Goal: Complete application form

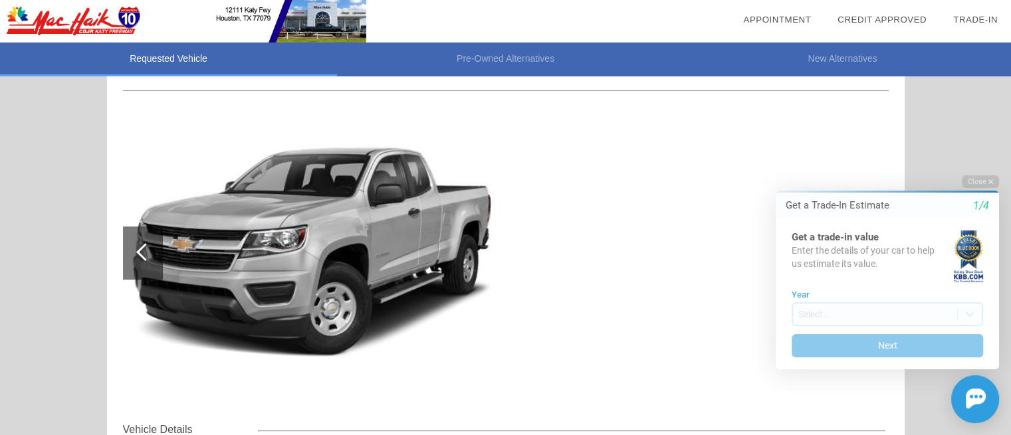
click at [979, 163] on html "Welcome! Get a Trade-In Estimate 1/4 Get a trade-in value Enter the details of …" at bounding box center [879, 163] width 263 height 0
click at [976, 183] on button "Close" at bounding box center [980, 181] width 37 height 13
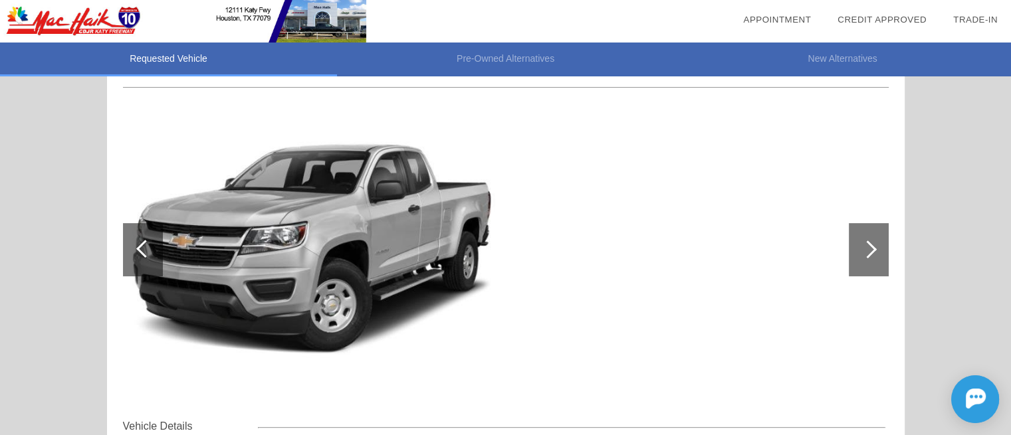
scroll to position [132, 0]
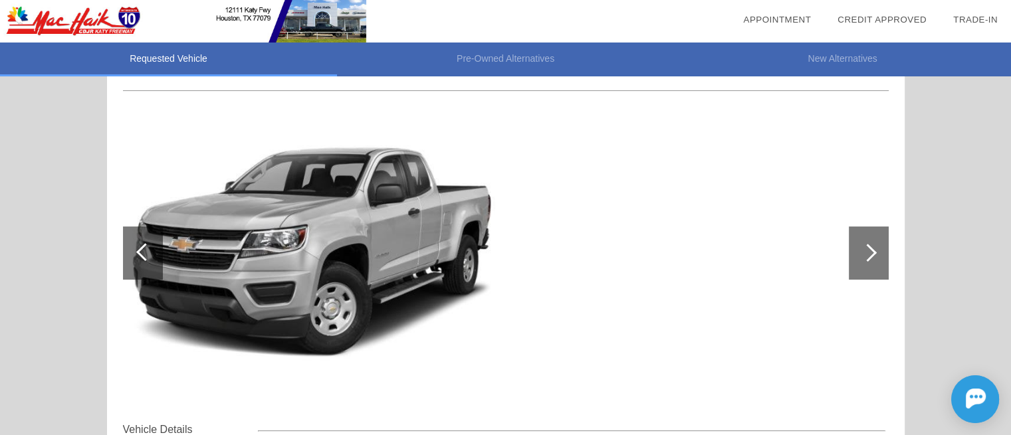
click at [867, 249] on div at bounding box center [868, 253] width 18 height 18
click at [154, 255] on div at bounding box center [143, 253] width 40 height 53
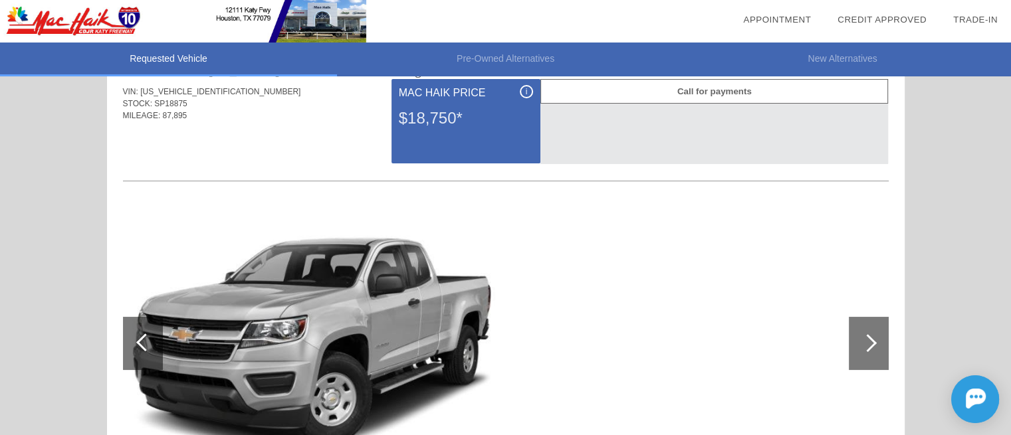
scroll to position [0, 0]
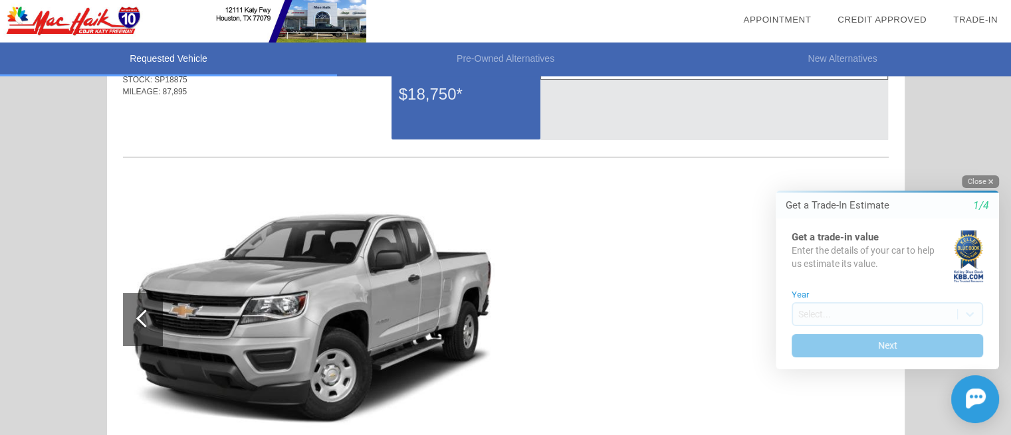
click at [972, 181] on button "Close" at bounding box center [980, 181] width 37 height 13
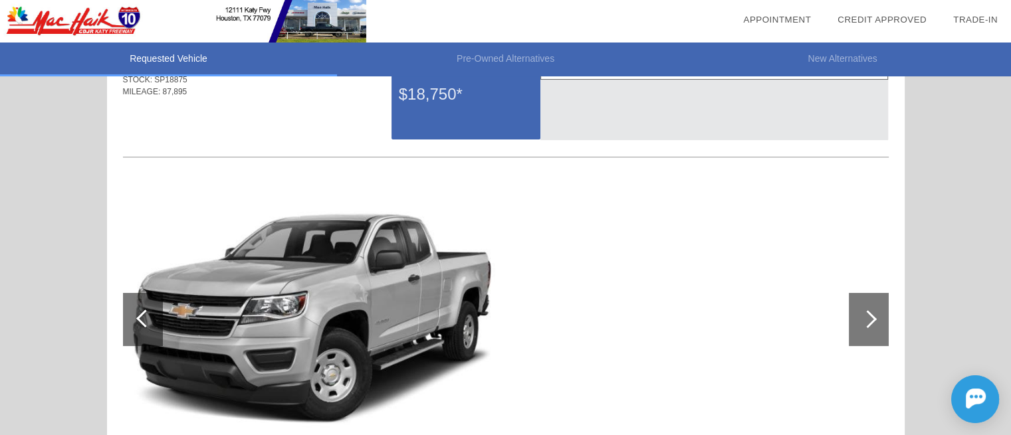
click at [872, 326] on div at bounding box center [869, 319] width 40 height 53
